Goal: Check status

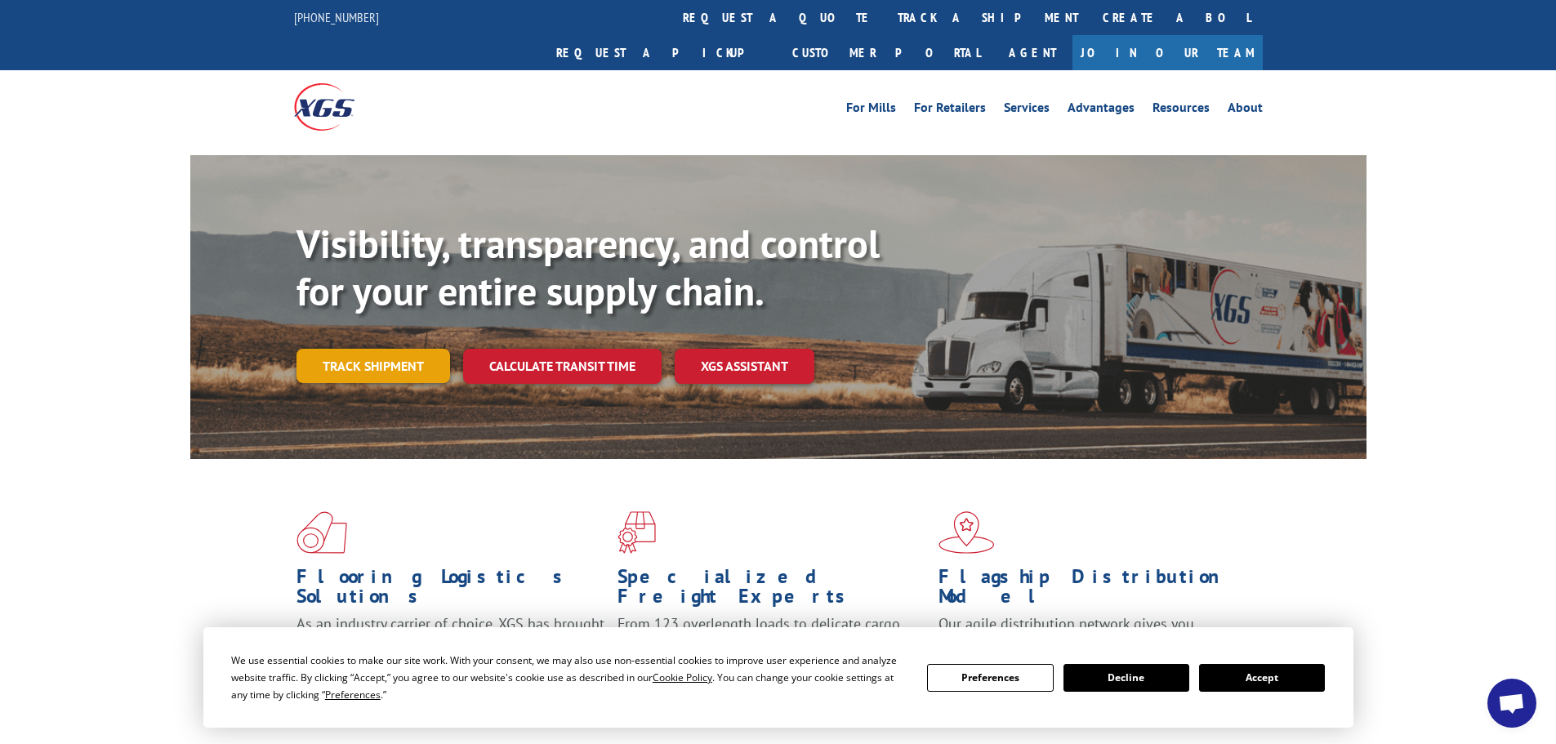
click at [406, 349] on link "Track shipment" at bounding box center [374, 366] width 154 height 34
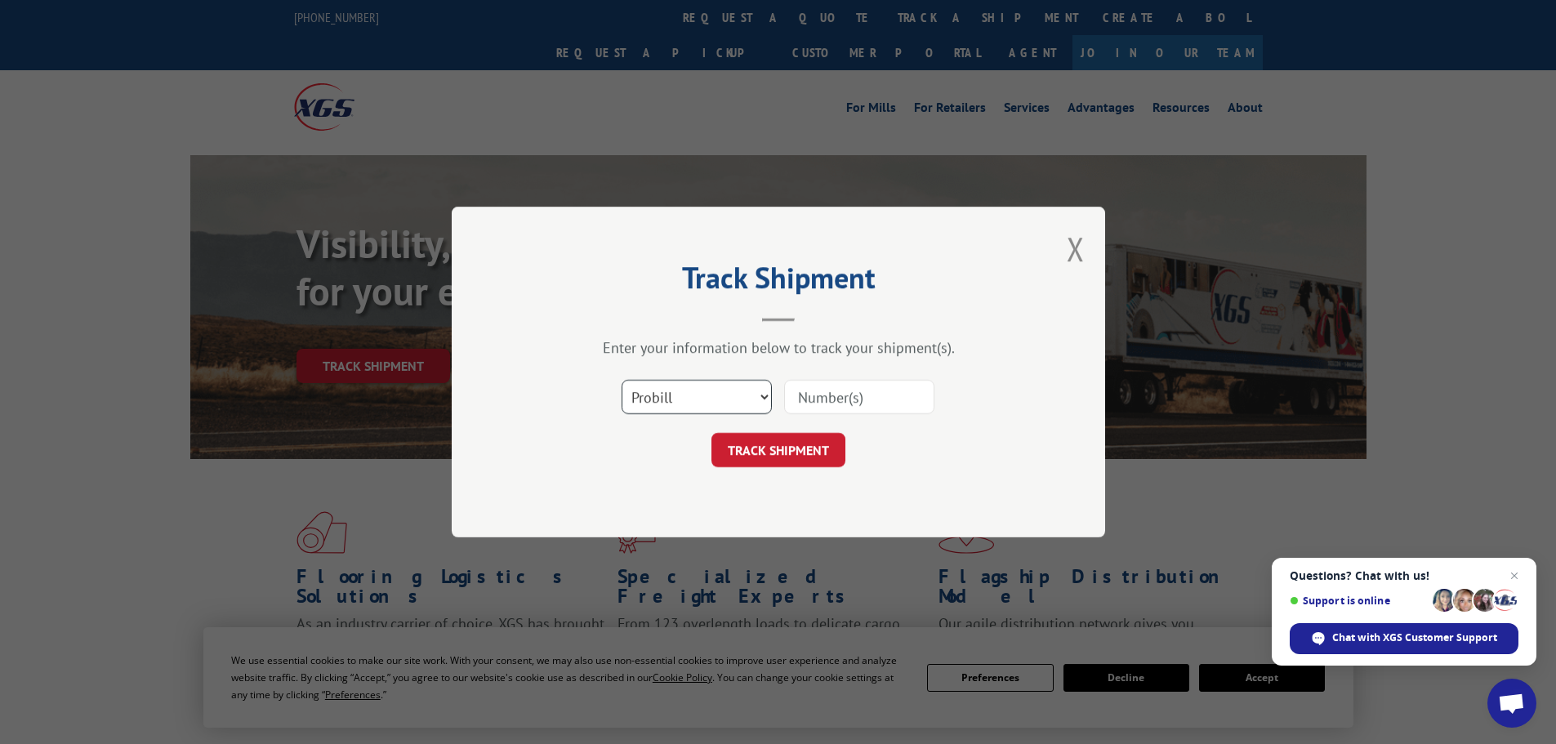
click at [688, 390] on select "Select category... Probill BOL PO" at bounding box center [697, 397] width 150 height 34
select select "bol"
click at [622, 380] on select "Select category... Probill BOL PO" at bounding box center [697, 397] width 150 height 34
click at [823, 391] on input at bounding box center [859, 397] width 150 height 34
type input "016670"
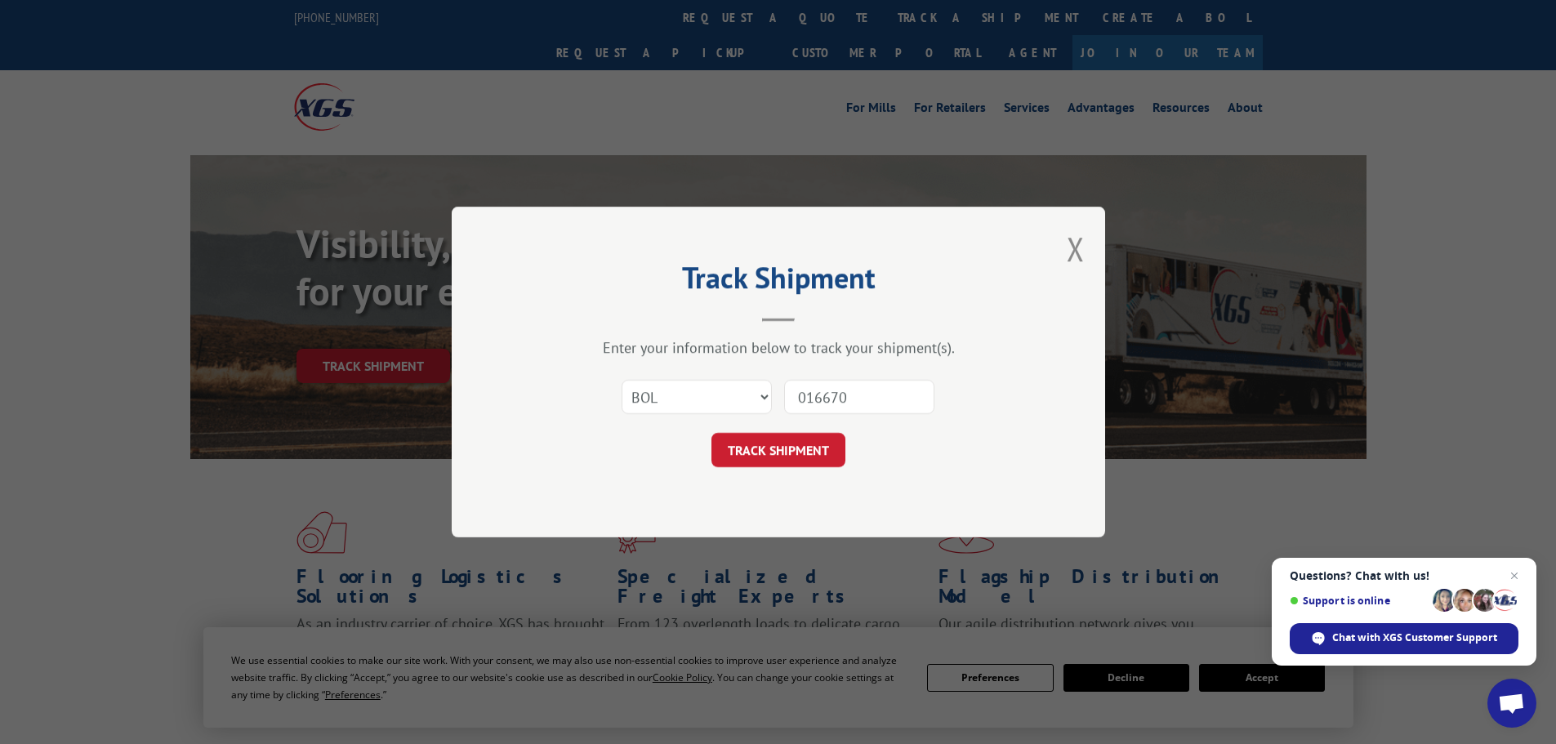
click button "TRACK SHIPMENT" at bounding box center [779, 450] width 134 height 34
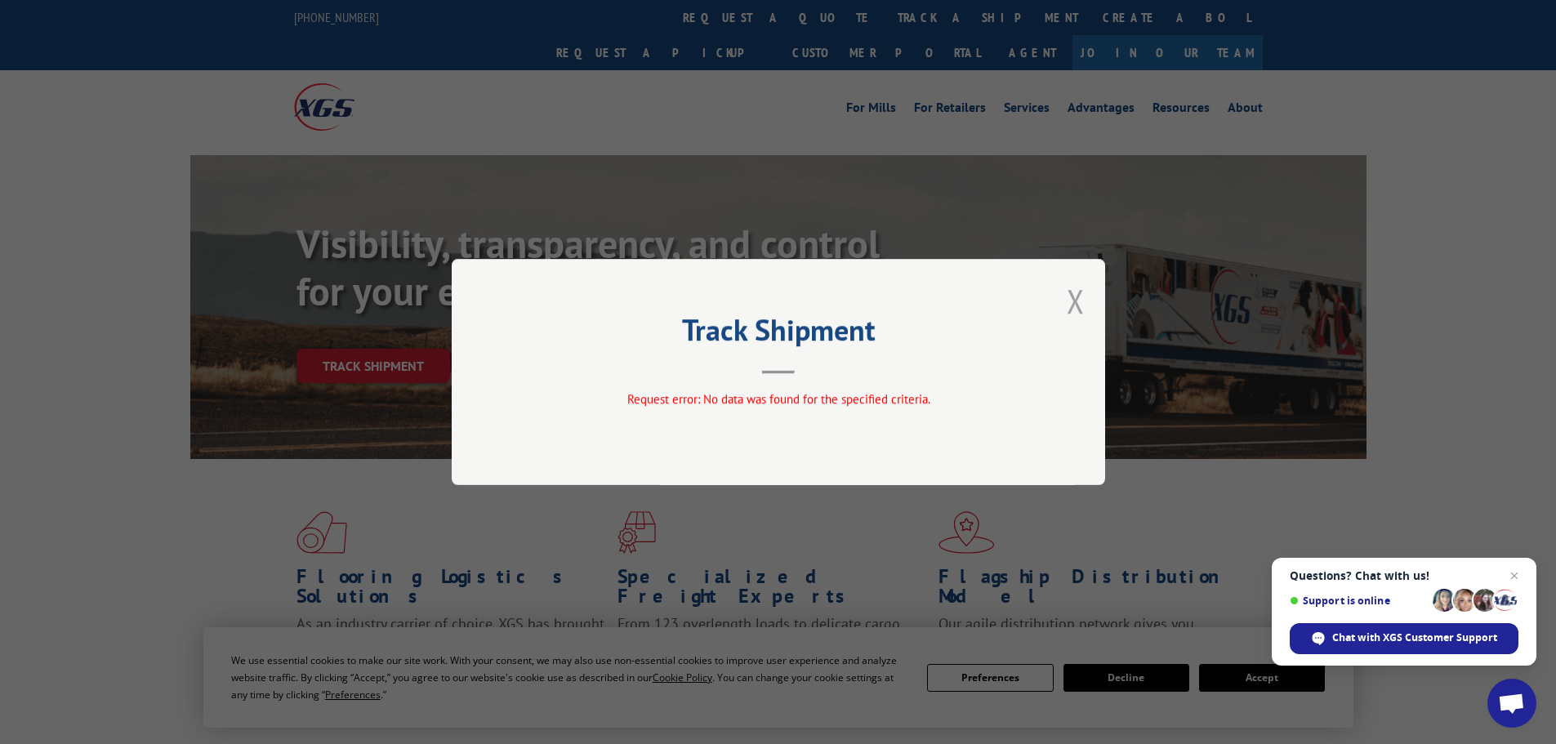
click at [1077, 307] on button "Close modal" at bounding box center [1076, 300] width 18 height 43
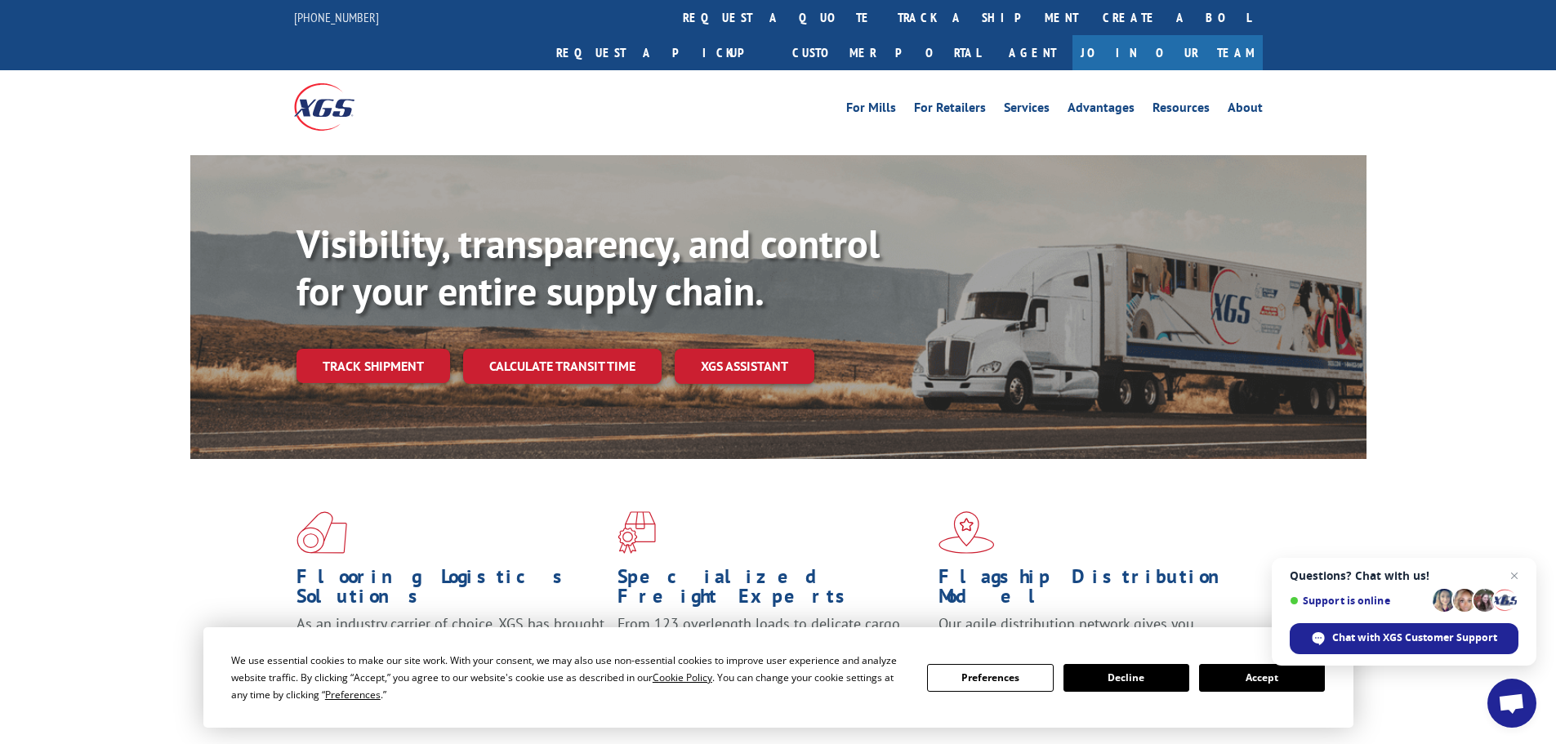
click at [1510, 571] on span "Close chat" at bounding box center [1515, 576] width 20 height 20
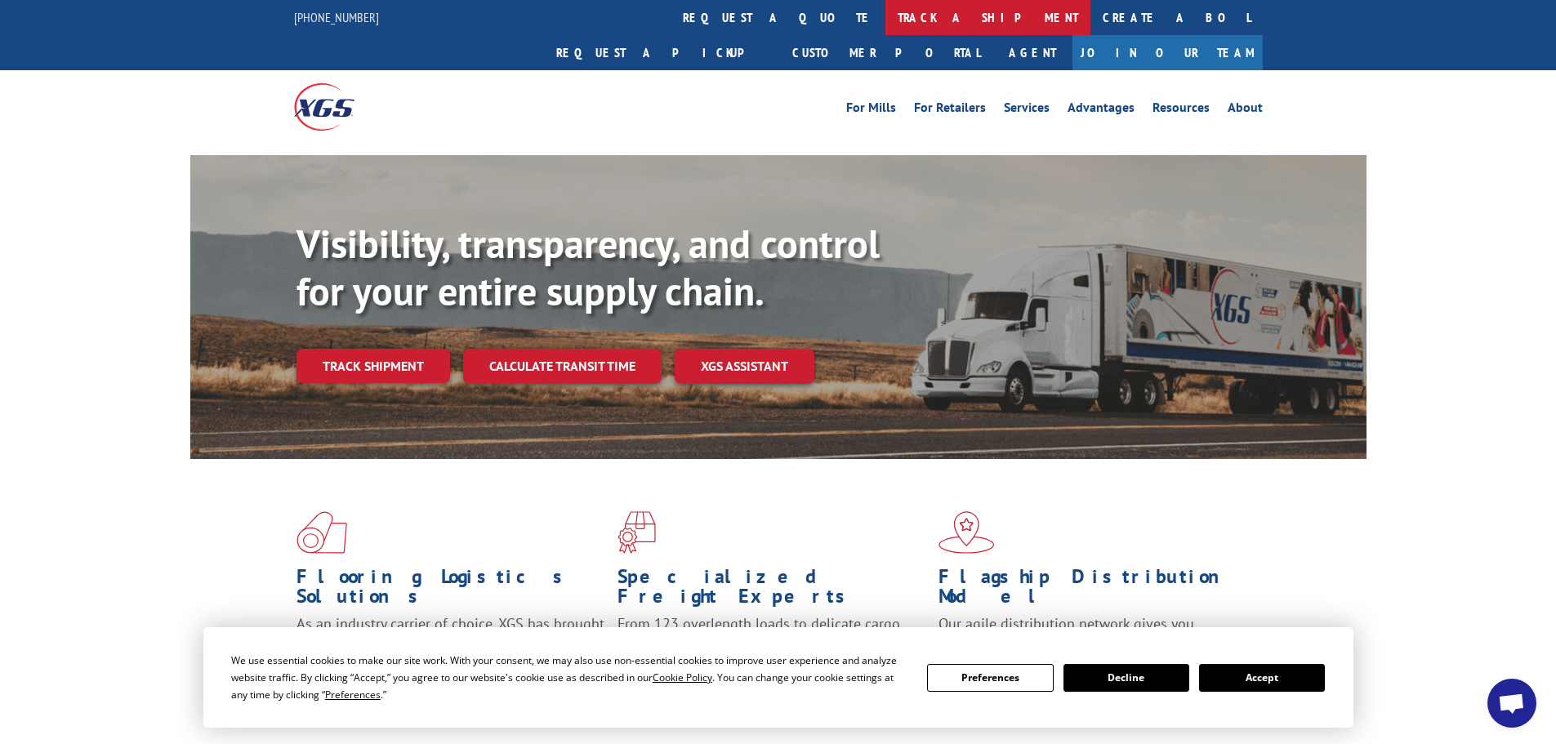
click at [886, 28] on link "track a shipment" at bounding box center [988, 17] width 205 height 35
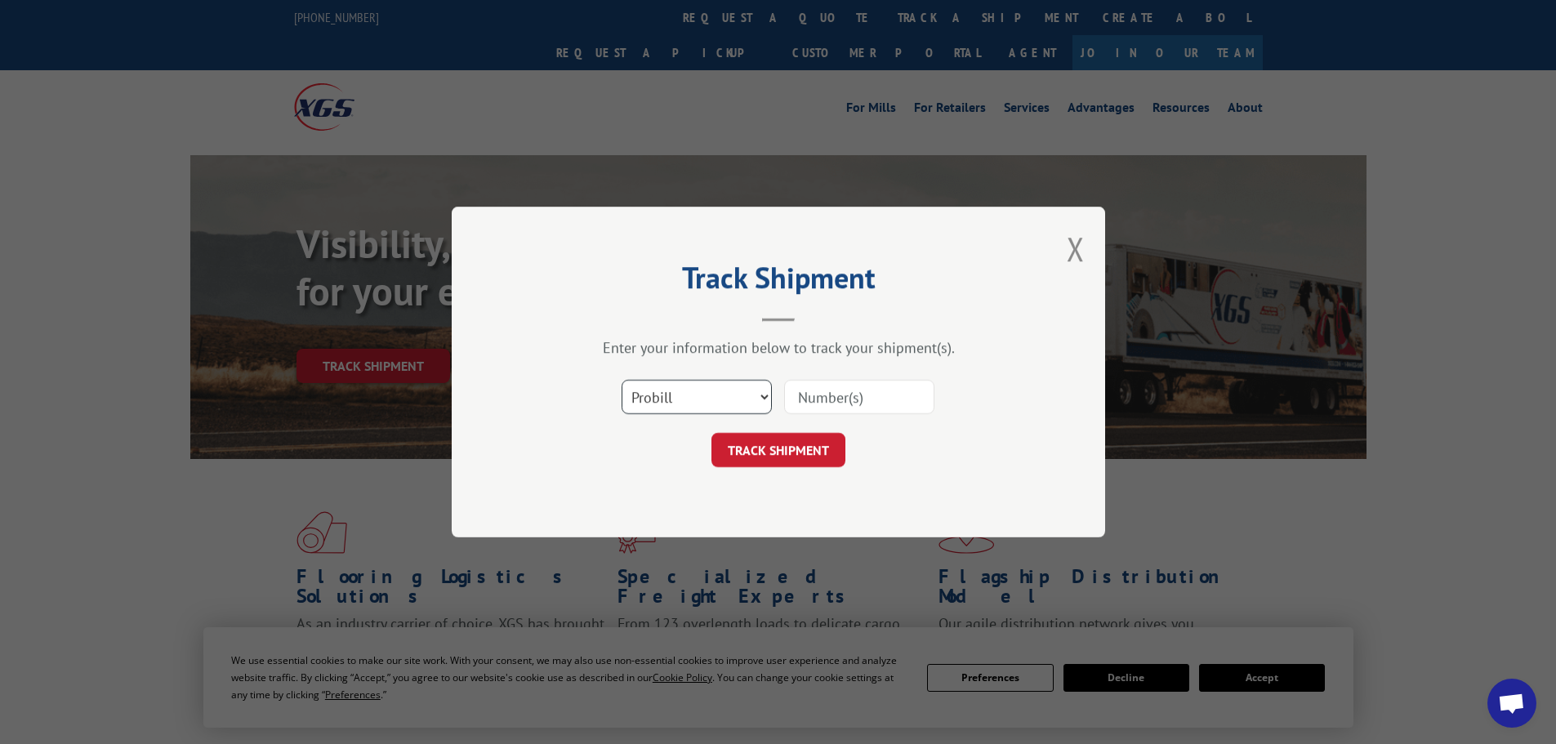
click at [703, 399] on select "Select category... Probill BOL PO" at bounding box center [697, 397] width 150 height 34
click at [622, 380] on select "Select category... Probill BOL PO" at bounding box center [697, 397] width 150 height 34
click at [676, 386] on select "Select category... Probill BOL PO" at bounding box center [697, 397] width 150 height 34
select select "bol"
click at [622, 380] on select "Select category... Probill BOL PO" at bounding box center [697, 397] width 150 height 34
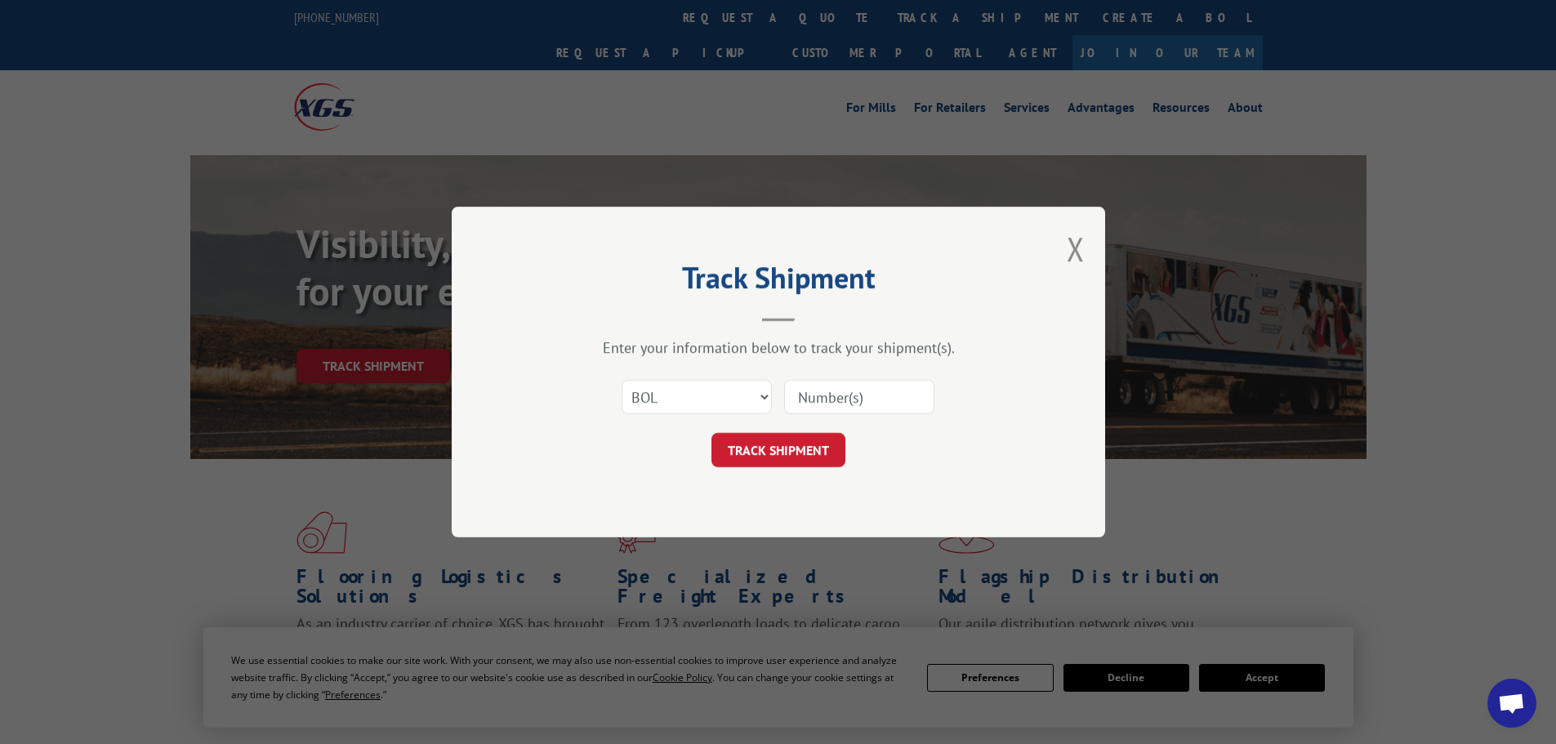
click at [832, 390] on input at bounding box center [859, 397] width 150 height 34
type input "016670"
click at [786, 461] on button "TRACK SHIPMENT" at bounding box center [779, 450] width 134 height 34
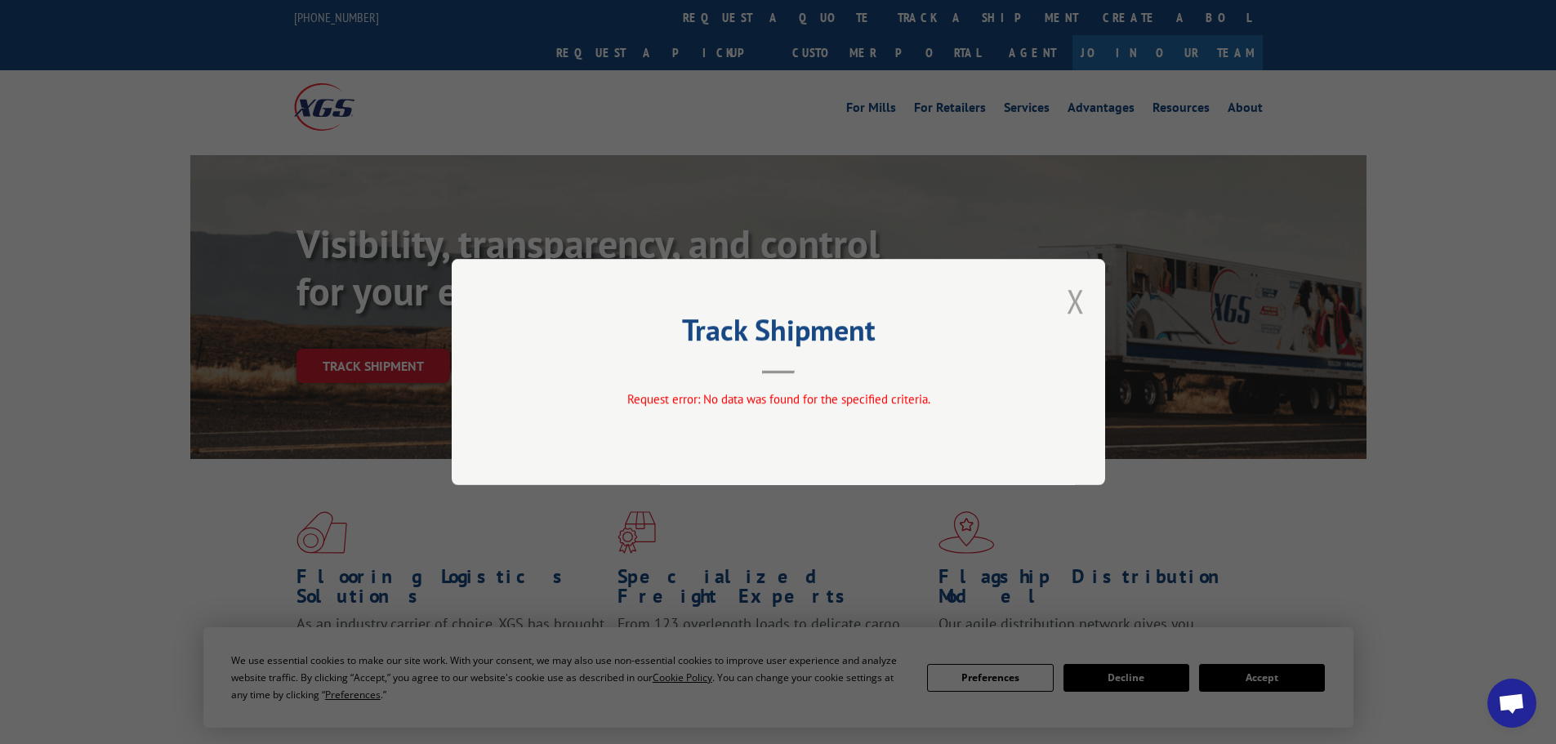
click at [1072, 300] on button "Close modal" at bounding box center [1076, 300] width 18 height 43
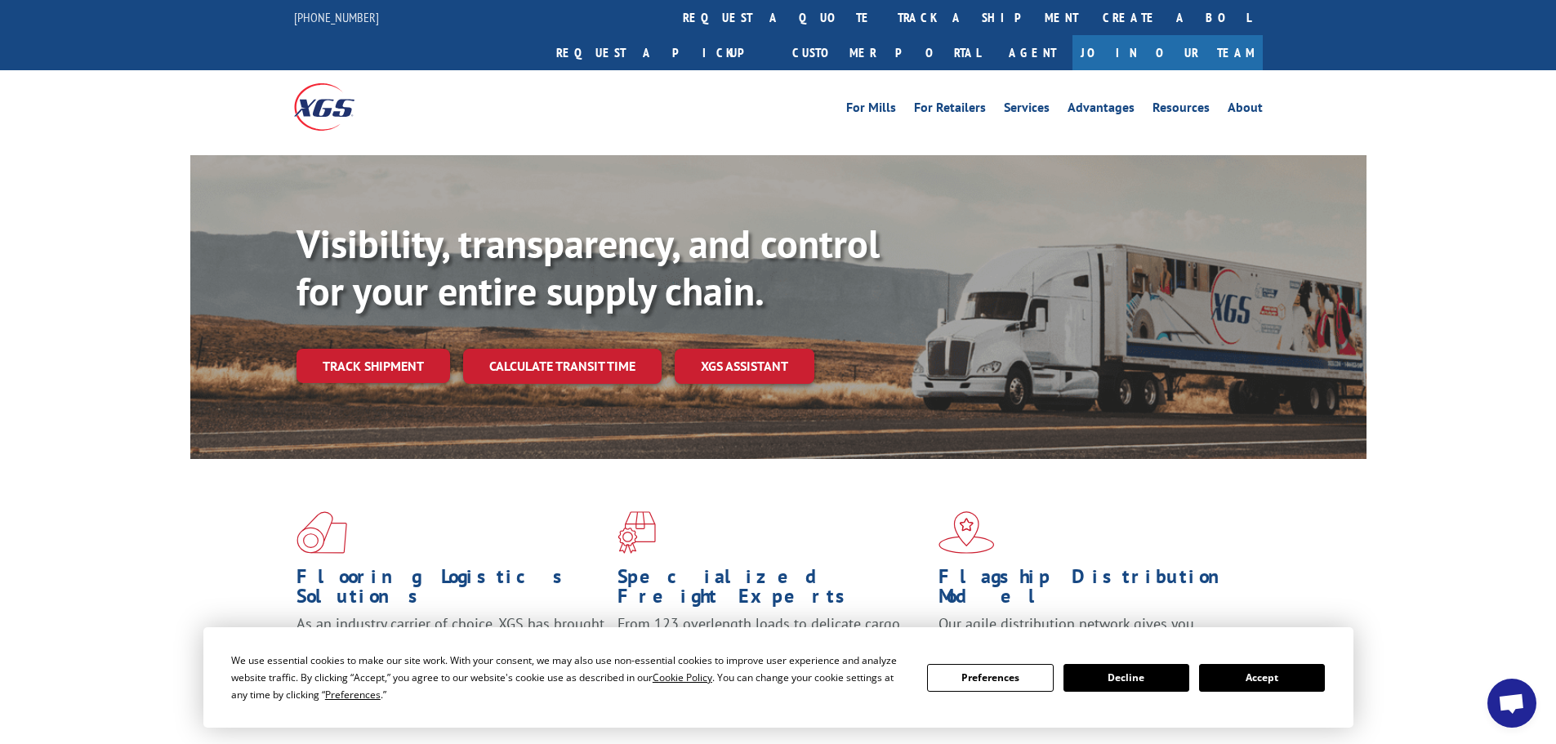
click at [1122, 680] on button "Decline" at bounding box center [1127, 678] width 126 height 28
